Goal: Book appointment/travel/reservation

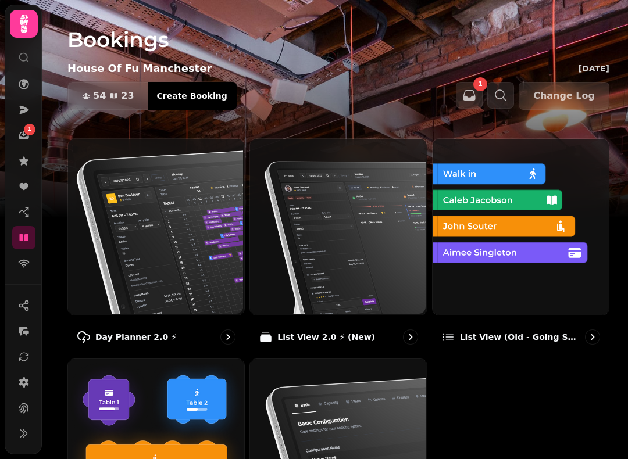
click at [152, 241] on img at bounding box center [155, 226] width 176 height 176
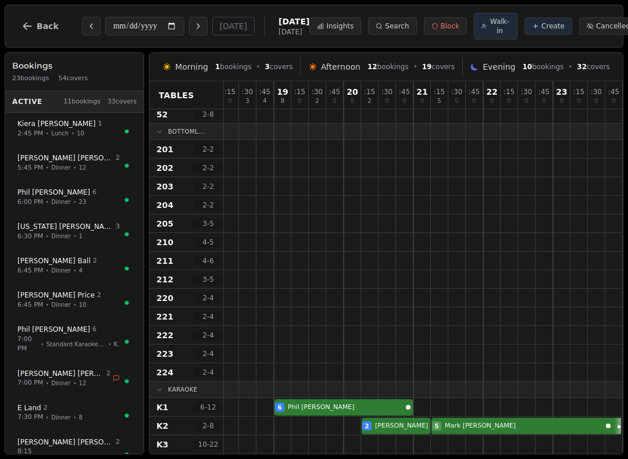
scroll to position [727, 473]
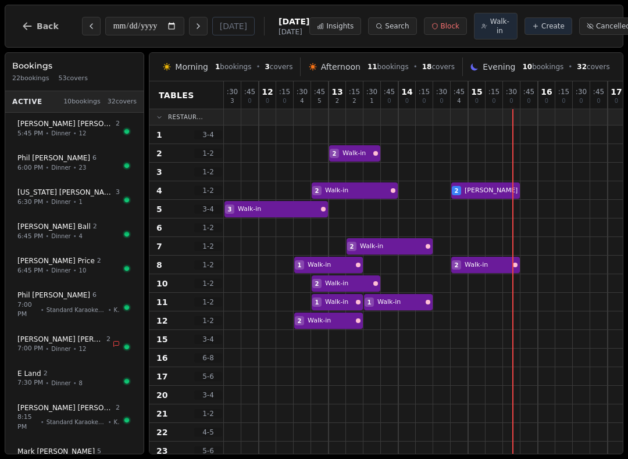
scroll to position [727, 473]
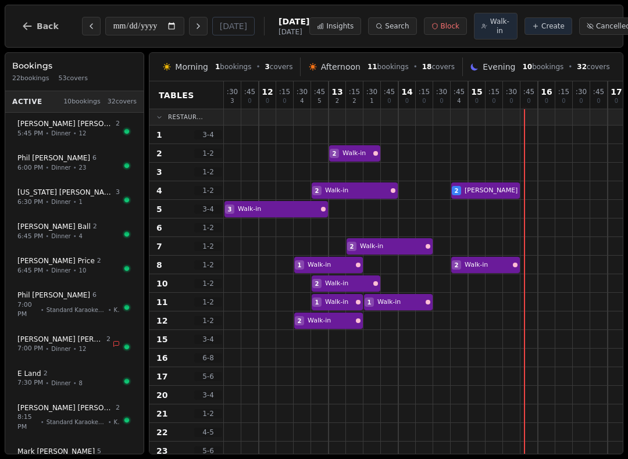
scroll to position [727, 473]
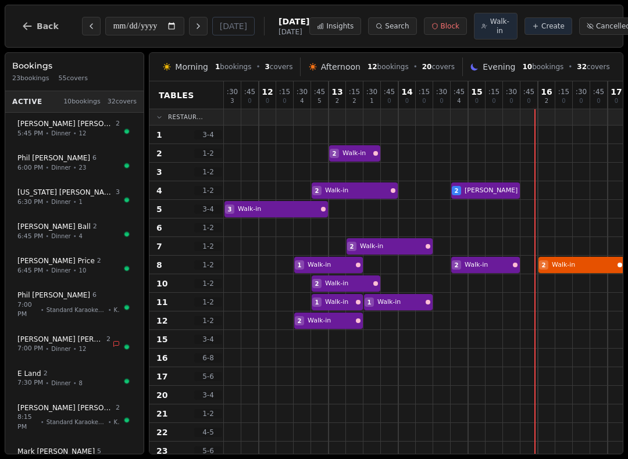
scroll to position [727, 473]
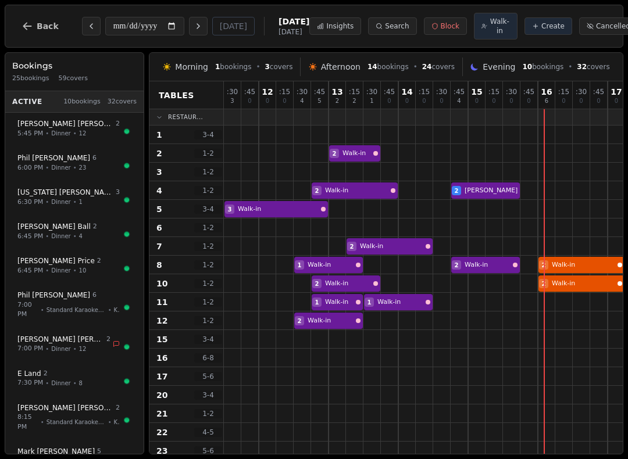
scroll to position [727, 473]
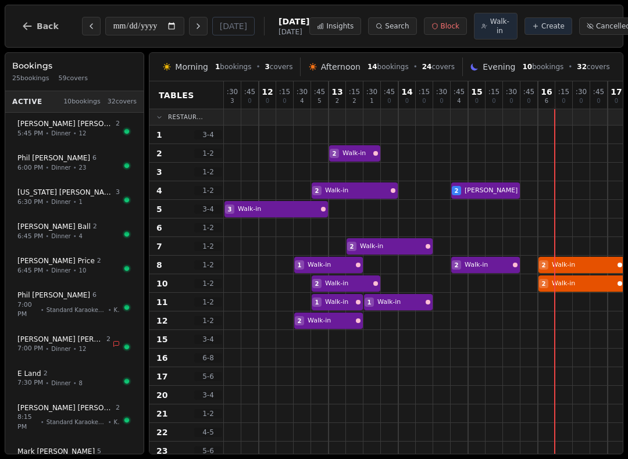
scroll to position [727, 473]
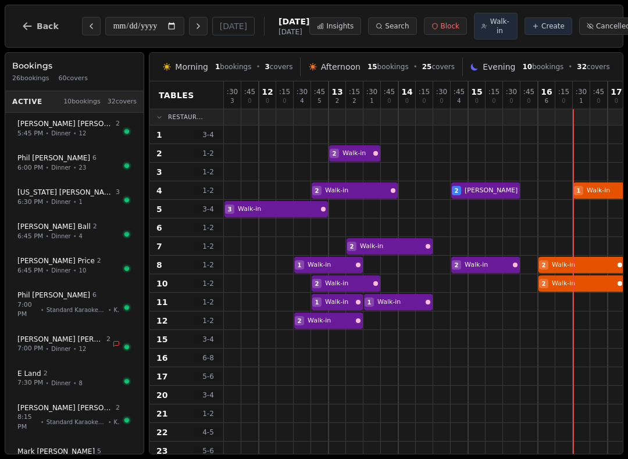
scroll to position [727, 473]
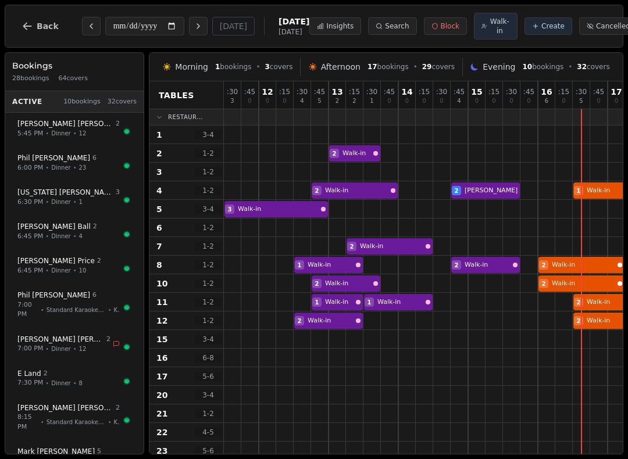
scroll to position [727, 473]
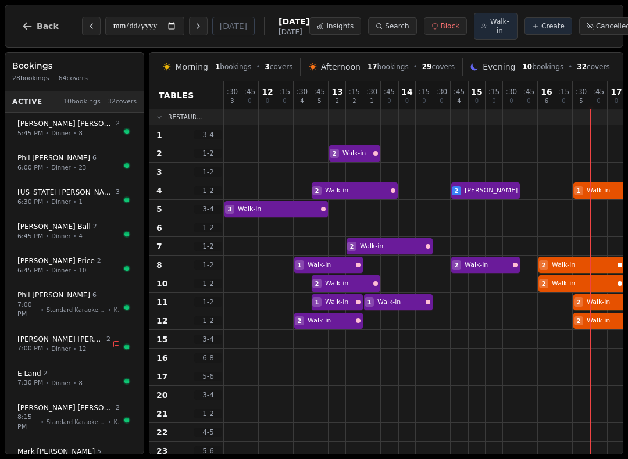
scroll to position [727, 473]
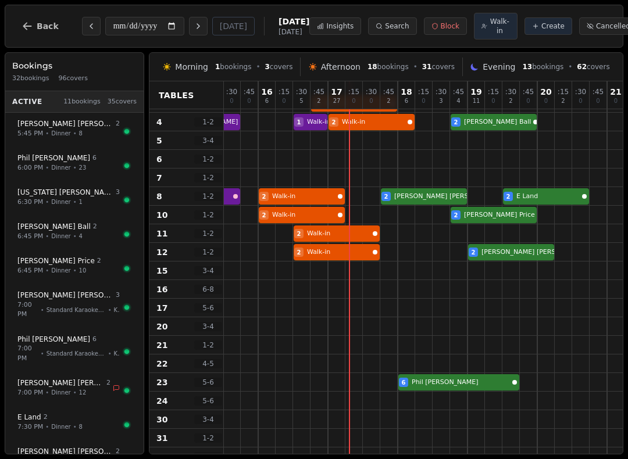
scroll to position [74, 281]
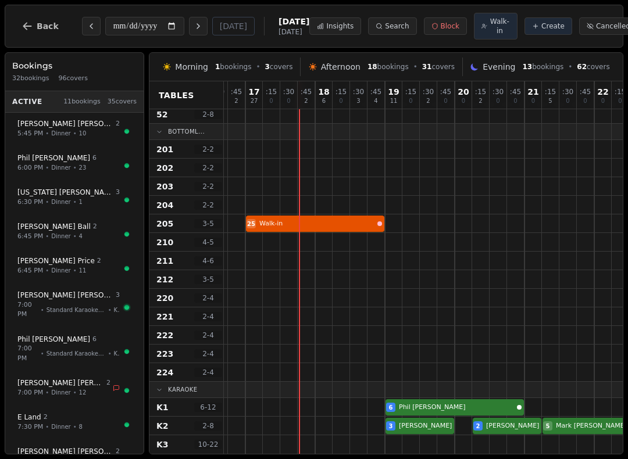
scroll to position [727, 361]
click at [329, 424] on div at bounding box center [324, 426] width 17 height 18
click at [325, 453] on div at bounding box center [324, 444] width 17 height 19
click at [329, 411] on div at bounding box center [325, 407] width 17 height 17
click at [325, 406] on div at bounding box center [324, 407] width 17 height 18
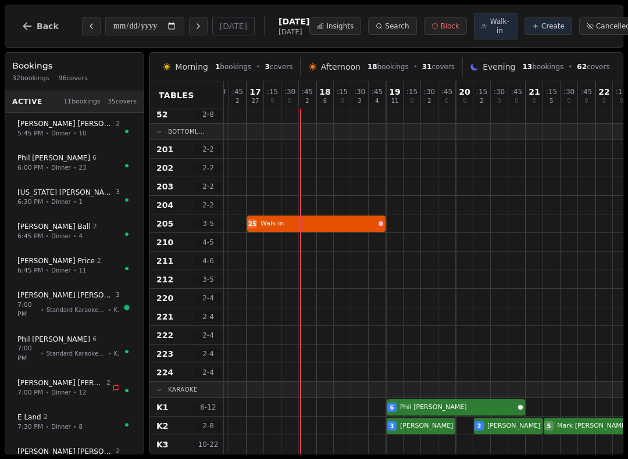
click at [321, 409] on div at bounding box center [324, 407] width 17 height 18
click at [425, 379] on div at bounding box center [429, 372] width 17 height 18
click at [433, 368] on div at bounding box center [429, 372] width 17 height 18
click at [325, 439] on div at bounding box center [324, 444] width 17 height 19
click at [541, 29] on span "Create" at bounding box center [552, 26] width 23 height 9
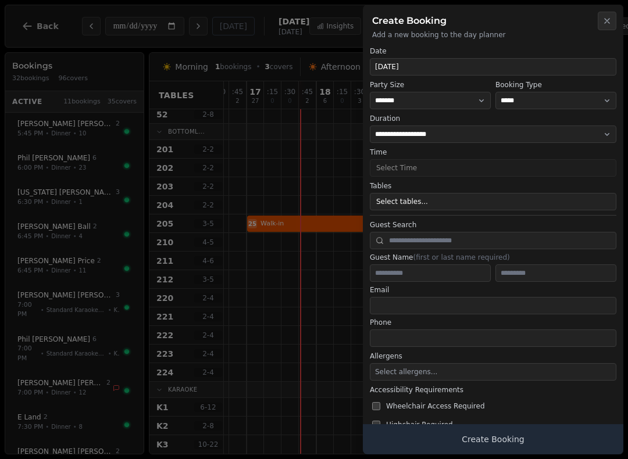
select select "****"
click at [589, 105] on select "**********" at bounding box center [555, 100] width 121 height 17
select select "**********"
select select "****"
click at [452, 99] on select "* ***** * ****** * ****** * ****** * ****** * ****** * ****** * ****** * ******…" at bounding box center [430, 100] width 121 height 17
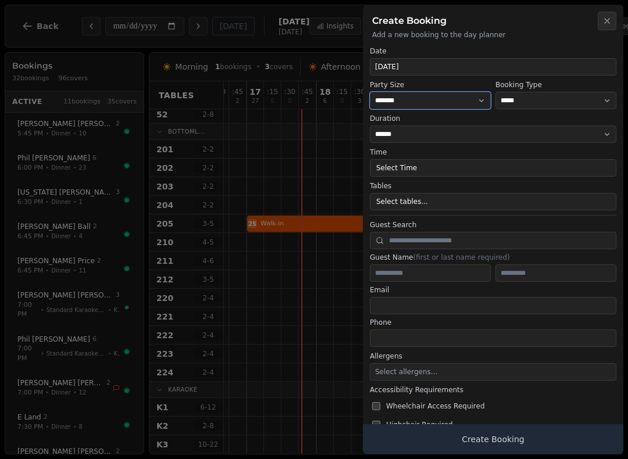
select select "*"
click at [481, 166] on button "Select Time" at bounding box center [493, 167] width 246 height 17
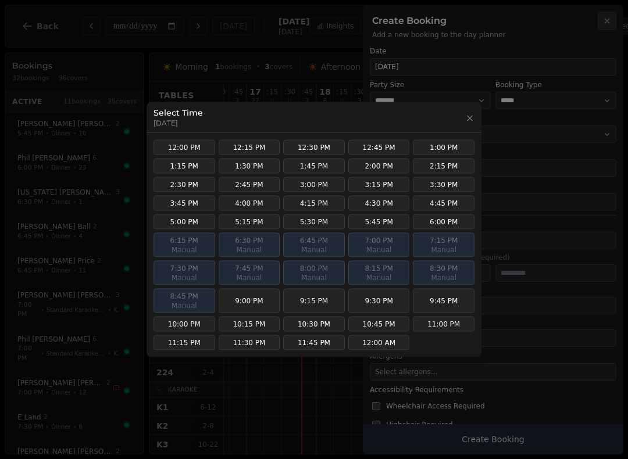
click at [443, 223] on button "6:00 PM" at bounding box center [444, 221] width 62 height 15
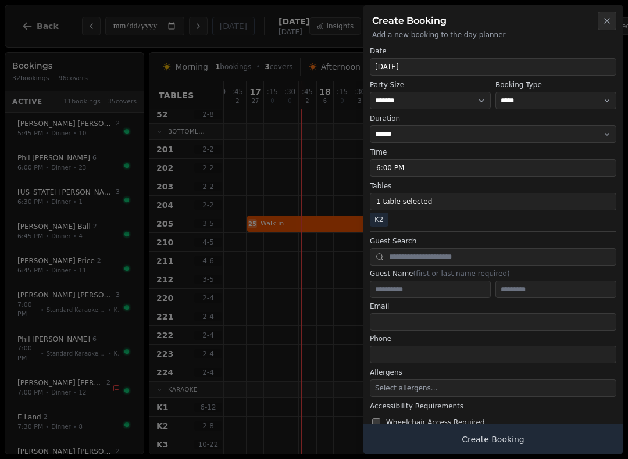
click at [524, 436] on button "Create Booking" at bounding box center [493, 439] width 260 height 30
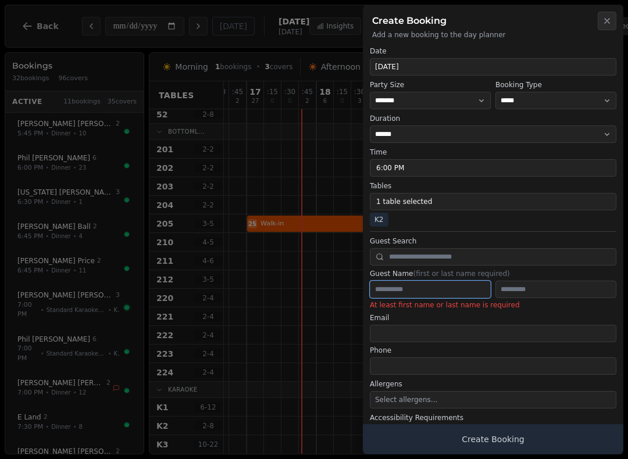
click at [443, 288] on input "text" at bounding box center [430, 289] width 121 height 17
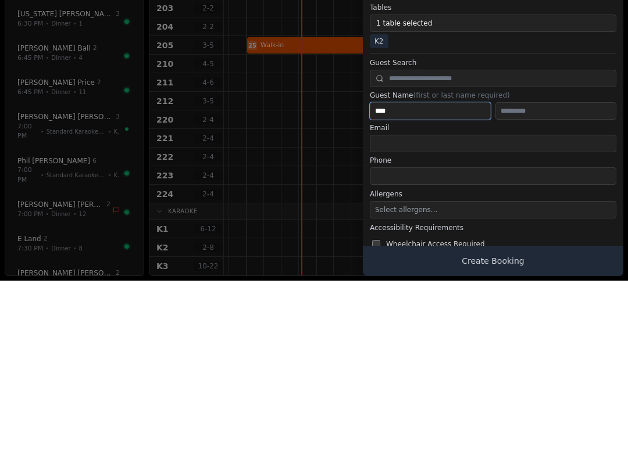
type input "****"
click at [558, 281] on input "text" at bounding box center [555, 289] width 121 height 17
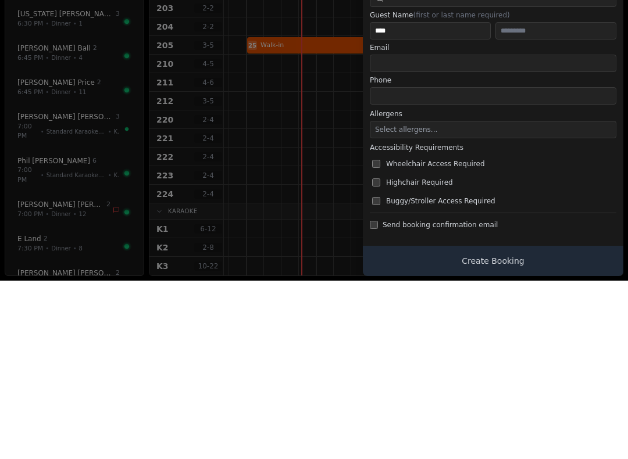
scroll to position [80, 0]
click at [600, 101] on label "Tables" at bounding box center [493, 105] width 246 height 9
click at [607, 79] on button "6:00 PM" at bounding box center [493, 87] width 246 height 17
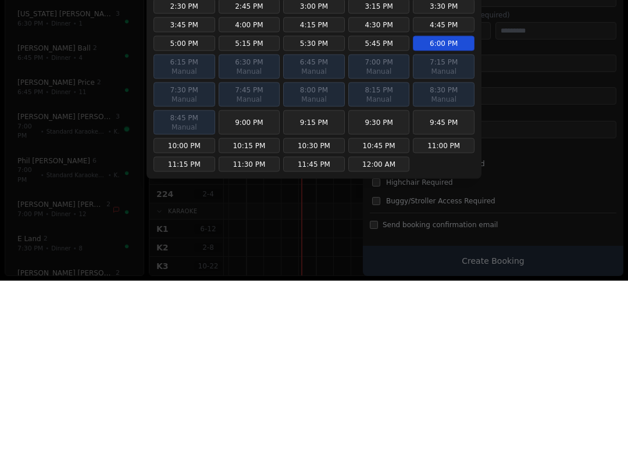
click at [472, 177] on button "3:30 PM" at bounding box center [444, 184] width 62 height 15
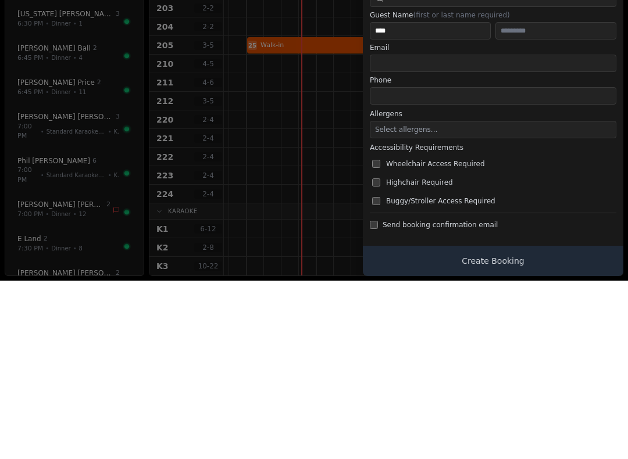
click at [604, 79] on button "3:30 PM" at bounding box center [493, 87] width 246 height 17
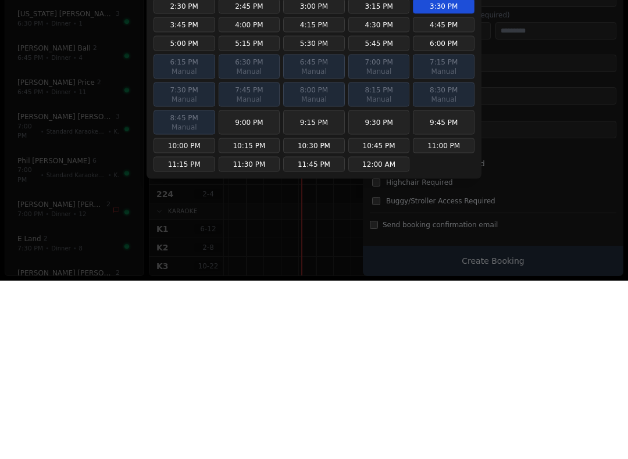
click at [470, 177] on button "3:30 PM" at bounding box center [444, 184] width 62 height 15
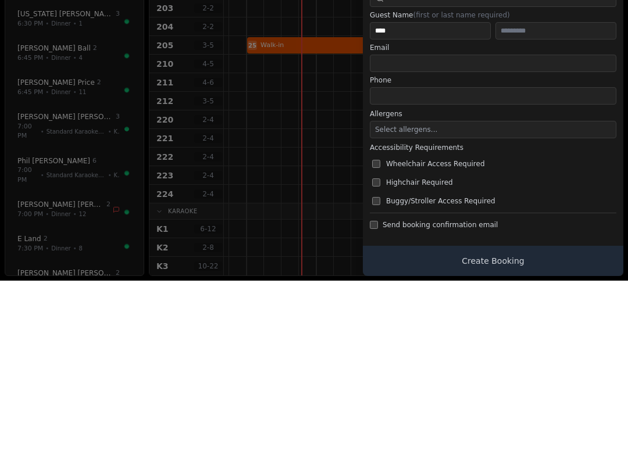
click at [300, 249] on div at bounding box center [314, 229] width 628 height 459
click at [596, 79] on button "3:30 PM" at bounding box center [493, 87] width 246 height 17
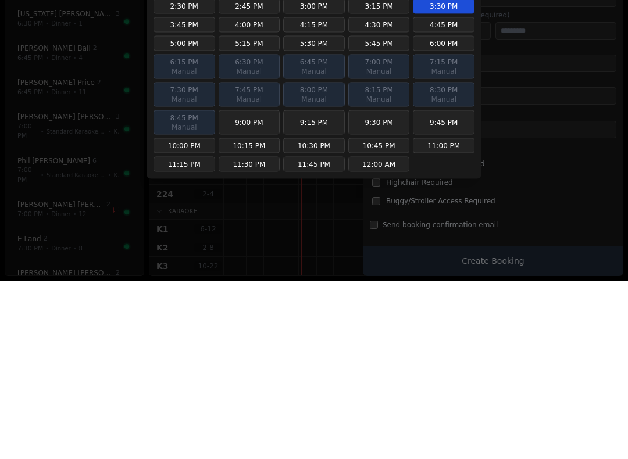
click at [447, 289] on button "9:45 PM" at bounding box center [444, 301] width 62 height 24
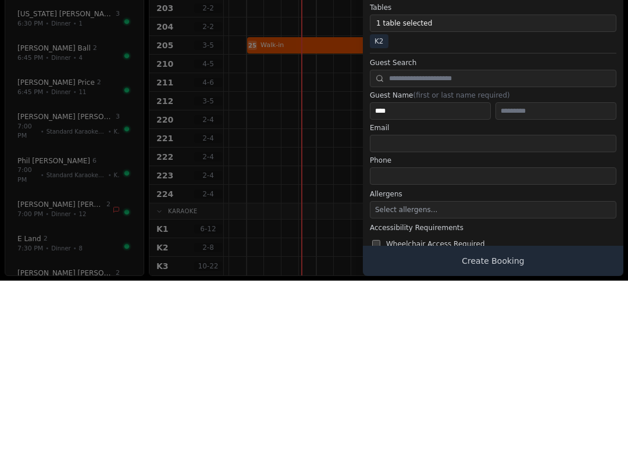
click at [598, 80] on label "Booking Type" at bounding box center [555, 84] width 121 height 9
click at [606, 92] on select "**********" at bounding box center [555, 100] width 121 height 17
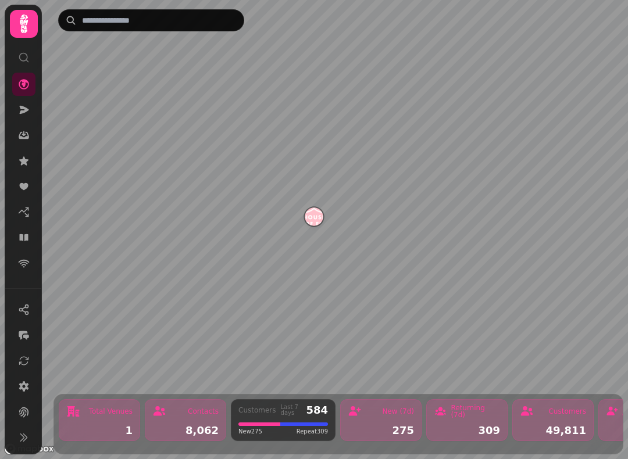
click at [28, 112] on icon at bounding box center [24, 110] width 12 height 12
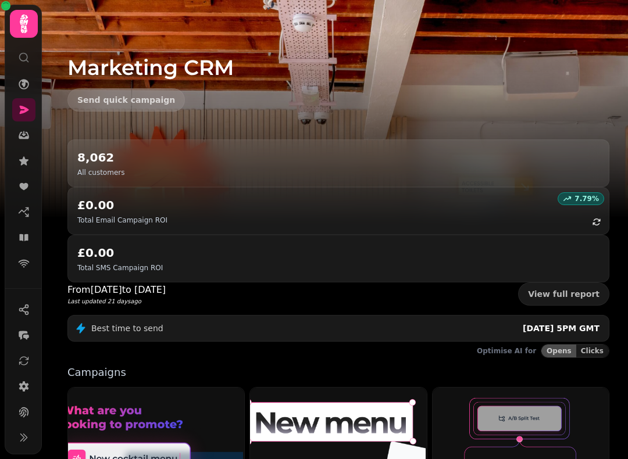
click at [28, 135] on icon at bounding box center [24, 136] width 10 height 8
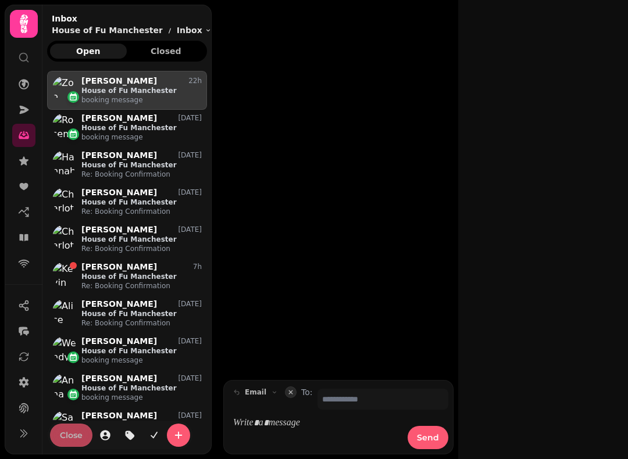
scroll to position [1, 1]
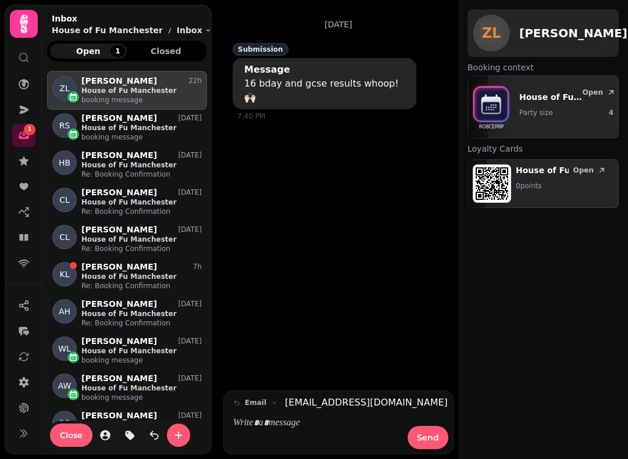
click at [20, 233] on icon at bounding box center [24, 238] width 12 height 12
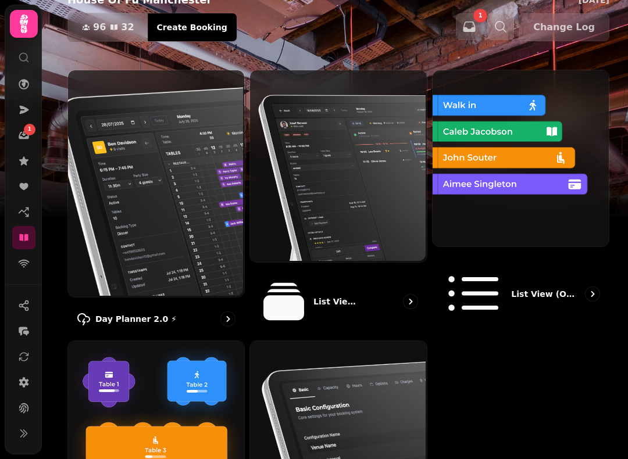
scroll to position [78, 0]
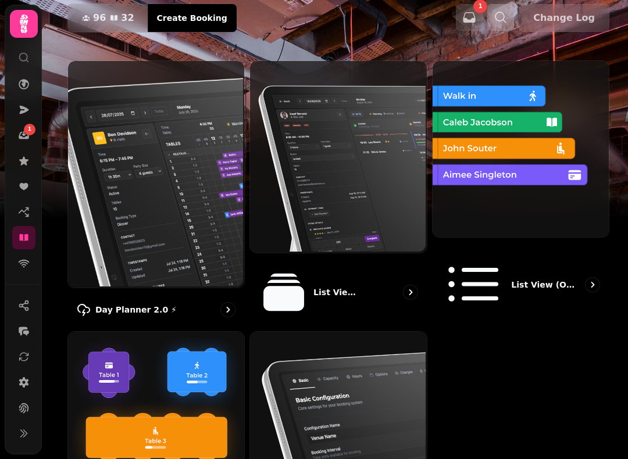
click at [201, 193] on img at bounding box center [155, 173] width 176 height 227
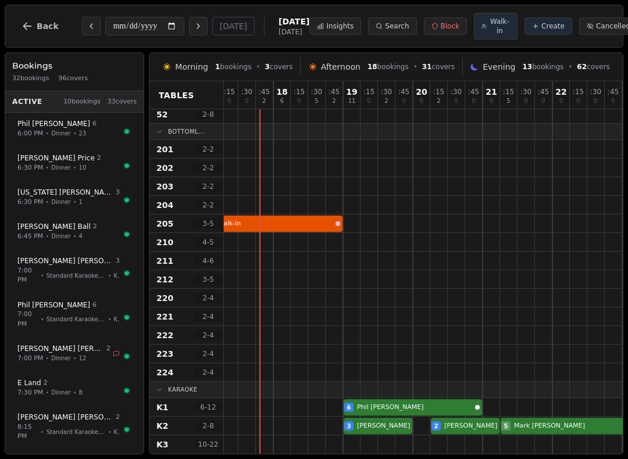
scroll to position [727, 404]
click at [285, 411] on div at bounding box center [281, 407] width 17 height 18
click at [285, 409] on div at bounding box center [281, 407] width 17 height 18
click at [281, 414] on div at bounding box center [282, 407] width 17 height 17
click at [288, 414] on div at bounding box center [281, 407] width 17 height 18
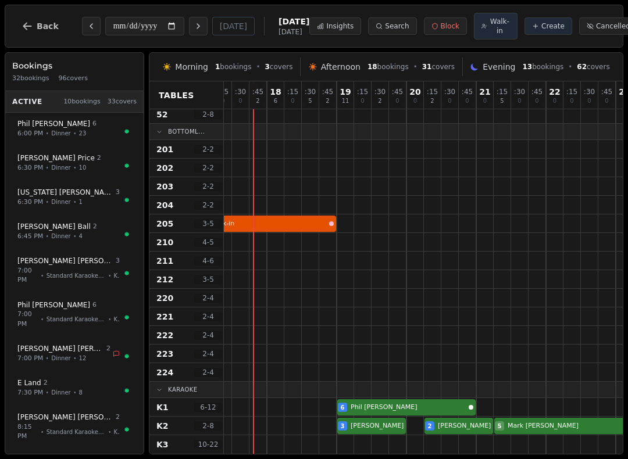
scroll to position [727, 409]
click at [288, 406] on div at bounding box center [295, 407] width 17 height 17
click at [282, 406] on div at bounding box center [277, 407] width 17 height 17
click at [307, 409] on div at bounding box center [312, 407] width 17 height 17
click at [288, 408] on div at bounding box center [294, 407] width 17 height 18
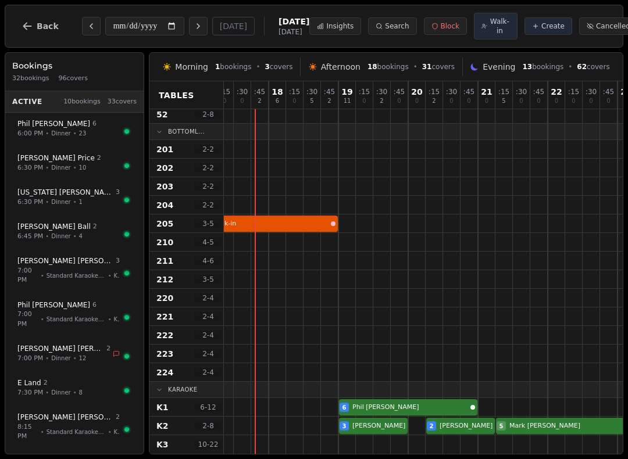
click at [489, 33] on span "Walk-in" at bounding box center [499, 26] width 20 height 19
select select "****"
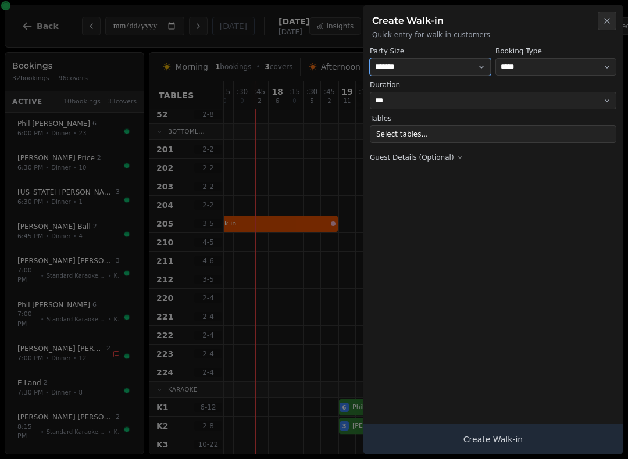
click at [453, 73] on select "* ***** * ****** * ****** * ****** * ****** * ****** * ****** * ****** * ******…" at bounding box center [430, 66] width 121 height 17
select select "*"
click at [560, 62] on select "**********" at bounding box center [555, 66] width 121 height 17
select select "**********"
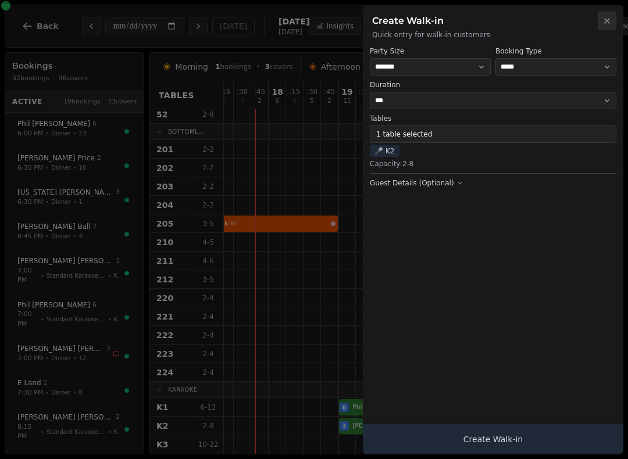
click at [516, 434] on button "Create Walk-in" at bounding box center [493, 439] width 260 height 30
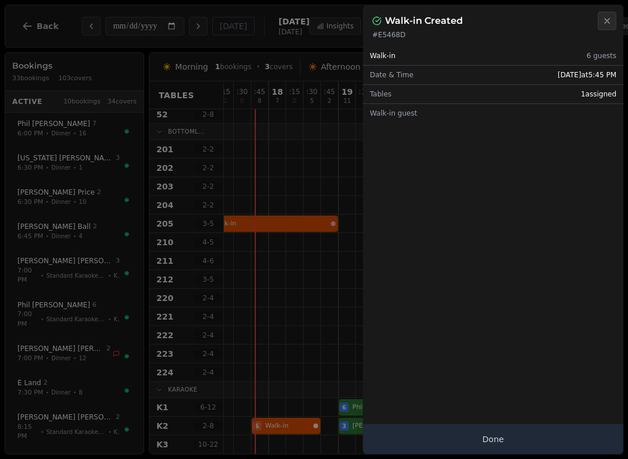
click at [504, 431] on button "Done" at bounding box center [493, 439] width 260 height 30
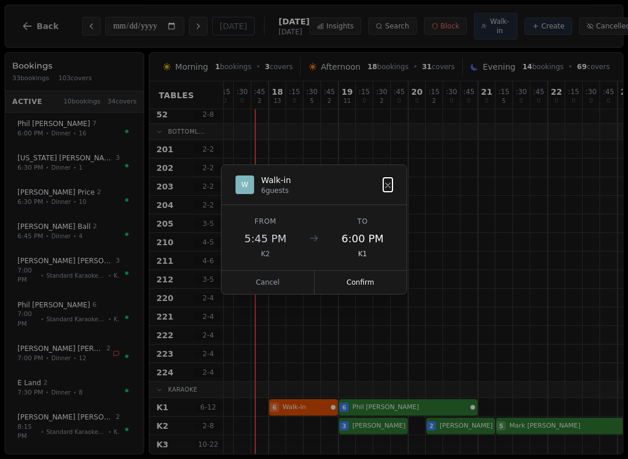
click at [364, 284] on button "Confirm" at bounding box center [360, 282] width 92 height 23
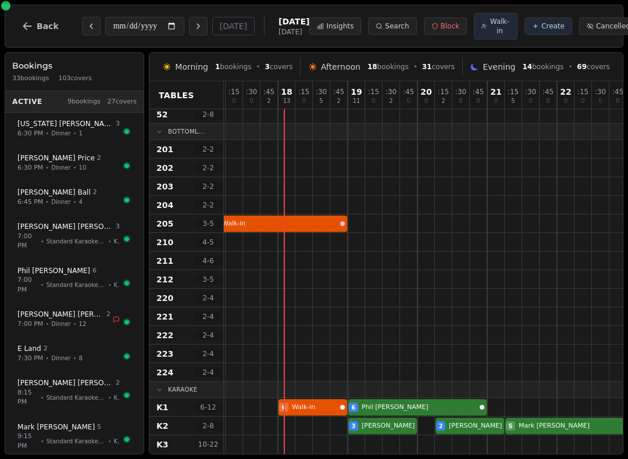
scroll to position [727, 399]
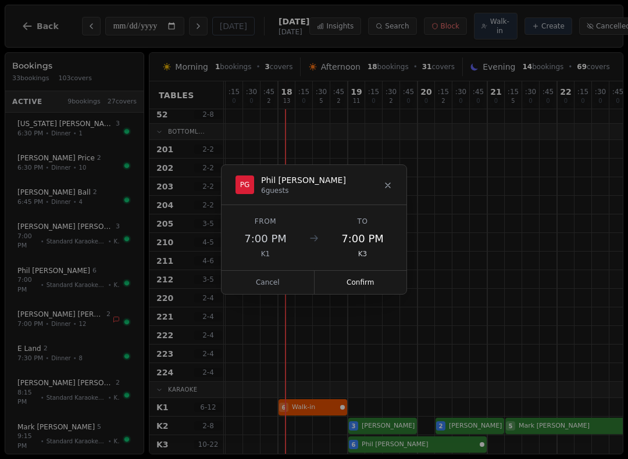
click at [361, 291] on button "Confirm" at bounding box center [360, 282] width 92 height 23
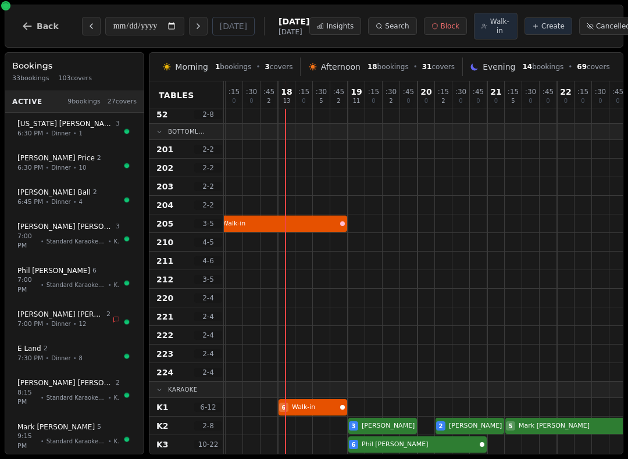
select select "****"
select select "*"
select select "******"
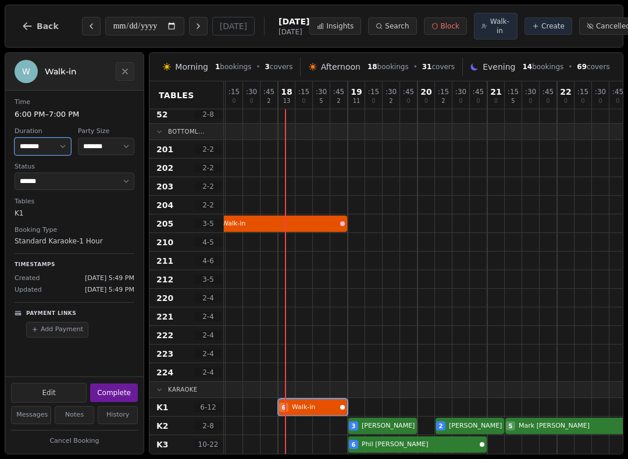
click at [38, 155] on select "******* ******* ******* ****** ****** ****** ****** ******* ****** ****** *****…" at bounding box center [43, 146] width 56 height 17
select select "****"
click at [131, 81] on button "Close" at bounding box center [125, 71] width 19 height 19
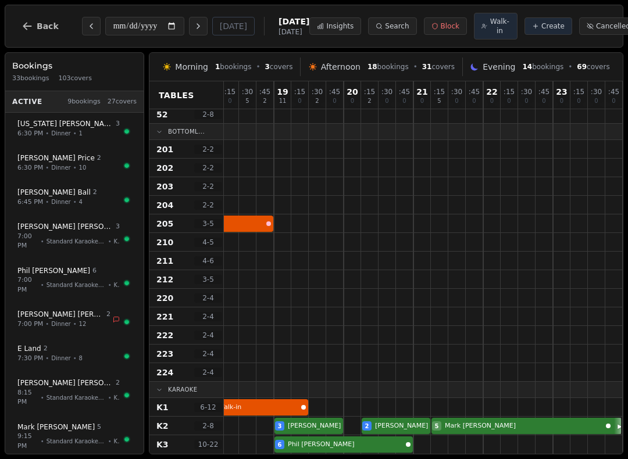
scroll to position [727, 473]
select select "*****"
select select "*"
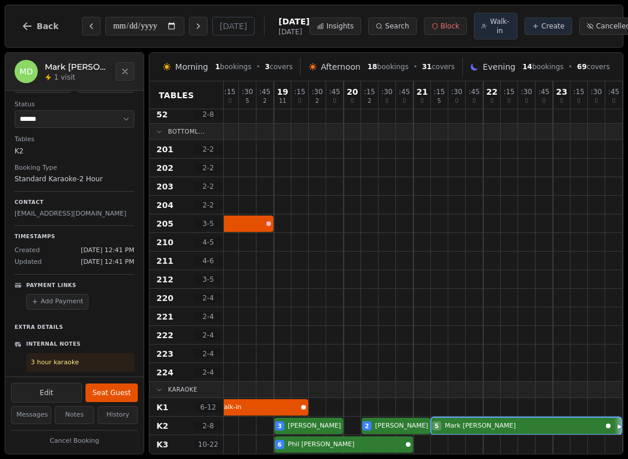
scroll to position [62, 0]
click at [131, 58] on div "MD [PERSON_NAME] 1 visit" at bounding box center [74, 72] width 138 height 38
click at [138, 67] on div "MD [PERSON_NAME] 1 visit" at bounding box center [74, 72] width 138 height 38
click at [130, 74] on button "Close" at bounding box center [125, 71] width 19 height 19
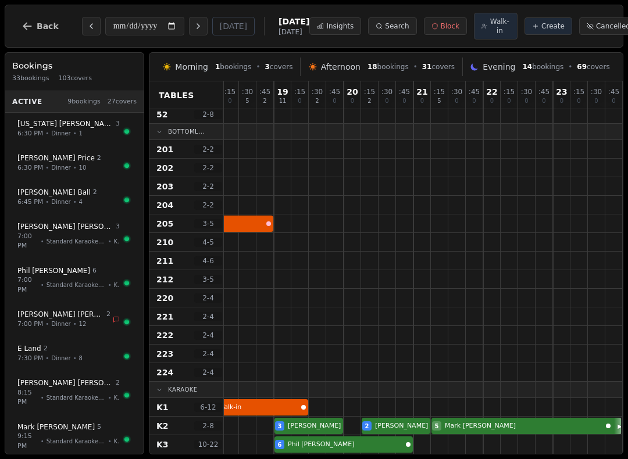
click at [189, 20] on button "Next day" at bounding box center [198, 26] width 19 height 19
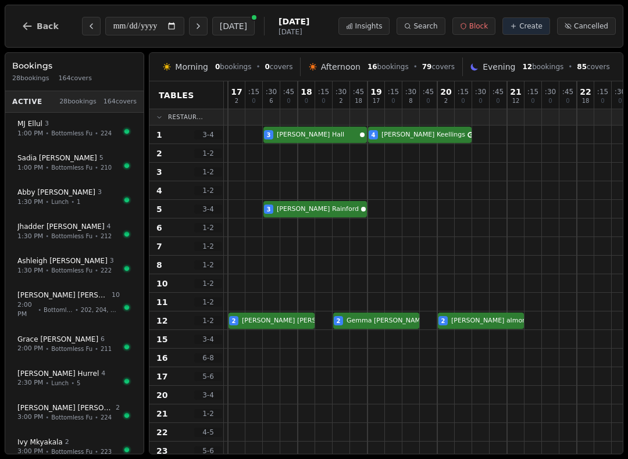
scroll to position [0, 1183]
click at [189, 21] on button "Next day" at bounding box center [198, 26] width 19 height 19
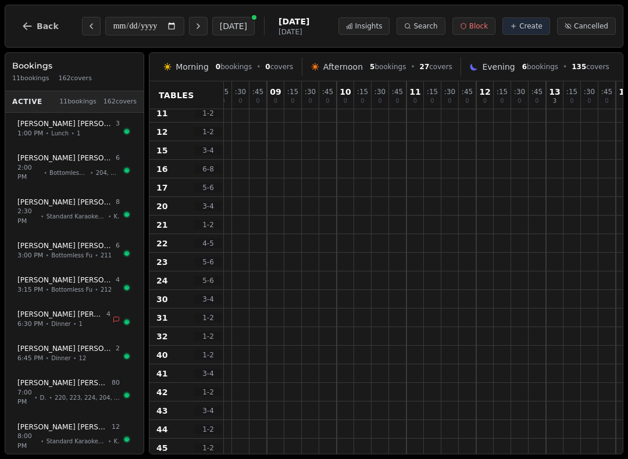
scroll to position [189, 585]
click at [212, 23] on button "[DATE]" at bounding box center [233, 26] width 42 height 19
type input "**********"
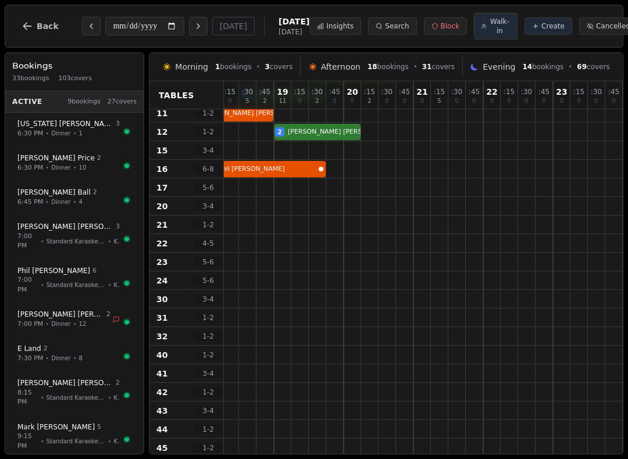
scroll to position [189, 473]
select select "****"
select select "*"
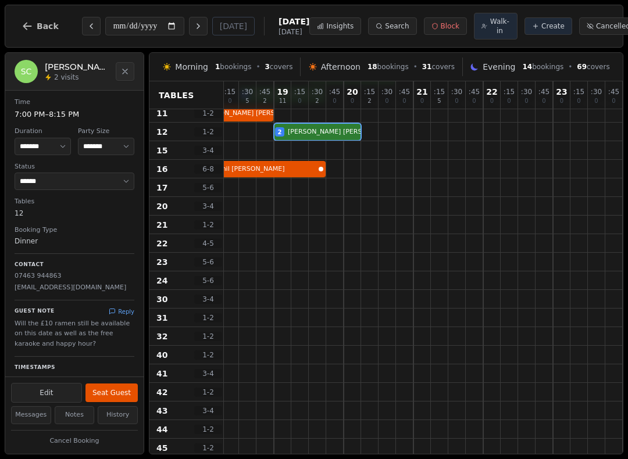
click at [136, 67] on div "SC [PERSON_NAME] 2 visits" at bounding box center [74, 72] width 138 height 38
click at [128, 75] on icon "Close" at bounding box center [124, 71] width 9 height 9
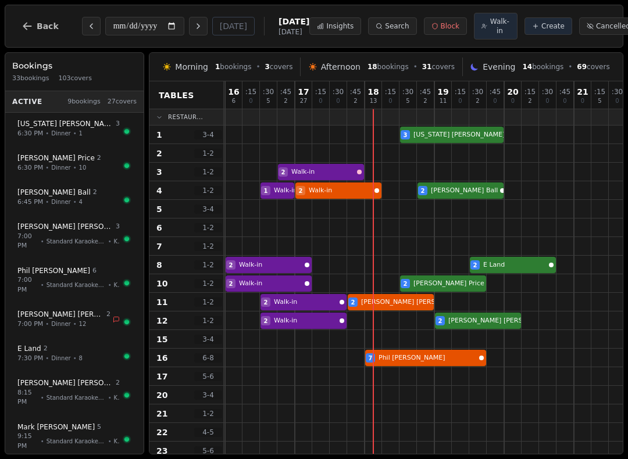
scroll to position [0, 312]
click at [143, 27] on input "**********" at bounding box center [144, 26] width 79 height 19
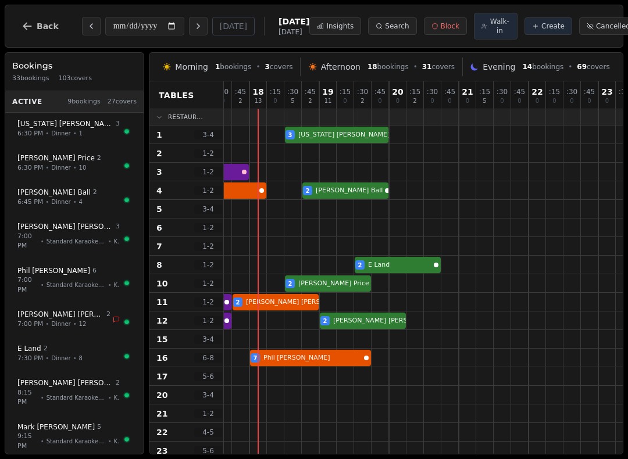
scroll to position [0, 428]
